Goal: Task Accomplishment & Management: Use online tool/utility

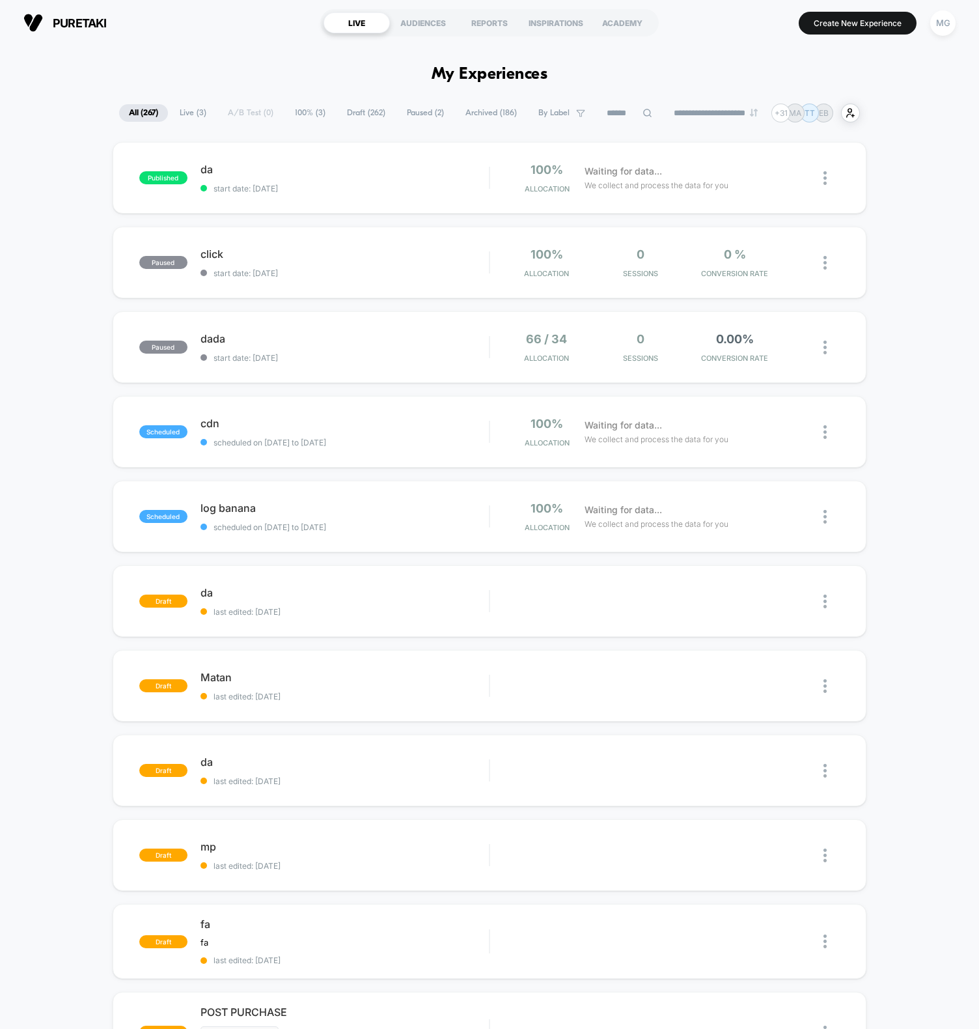
drag, startPoint x: 854, startPoint y: 28, endPoint x: 851, endPoint y: 4, distance: 24.3
click at [854, 28] on button "Create New Experience" at bounding box center [858, 23] width 118 height 23
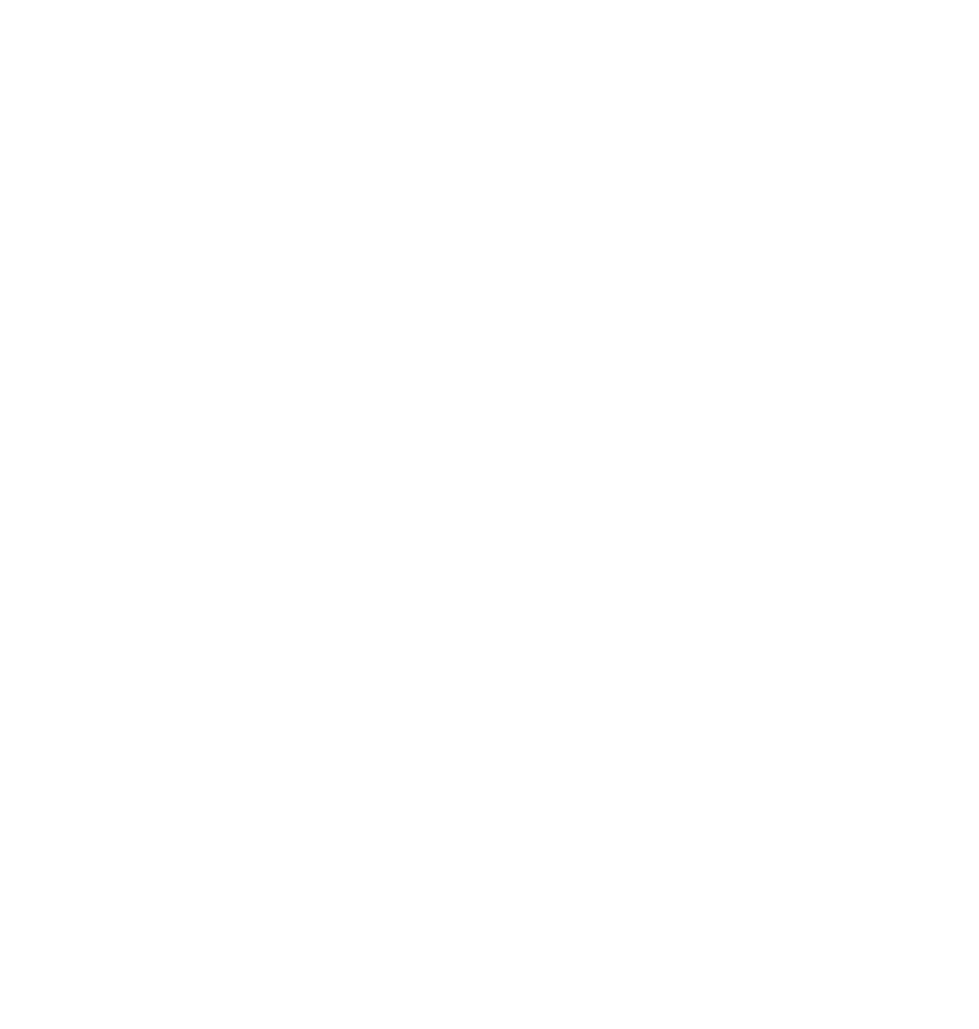
click at [305, 5] on html "Display size not supported Unfortunately, our dashboard is not supported on a m…" at bounding box center [489, 2] width 979 height 5
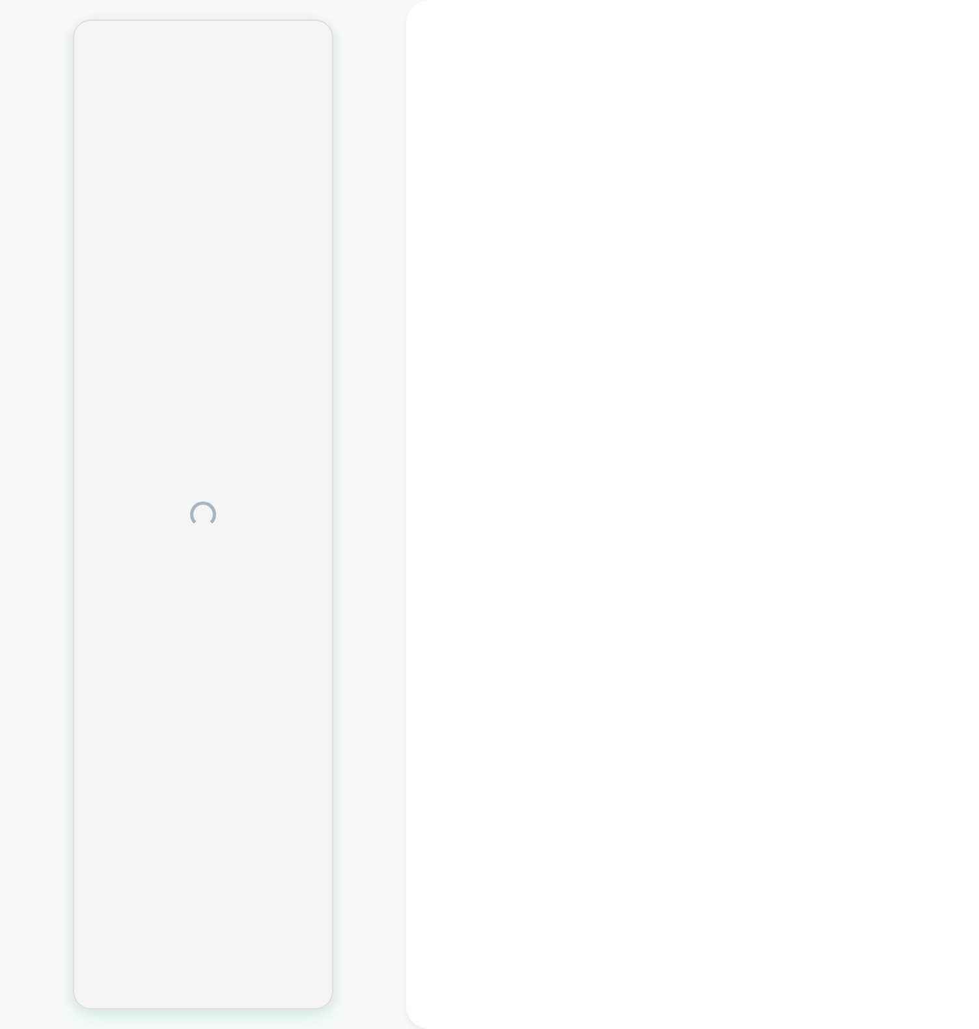
click at [54, 324] on div at bounding box center [203, 514] width 406 height 1003
click at [358, 420] on div at bounding box center [203, 514] width 406 height 1003
click at [542, 316] on div at bounding box center [692, 514] width 573 height 1029
click at [350, 485] on div at bounding box center [203, 514] width 406 height 1003
